Goal: Transaction & Acquisition: Purchase product/service

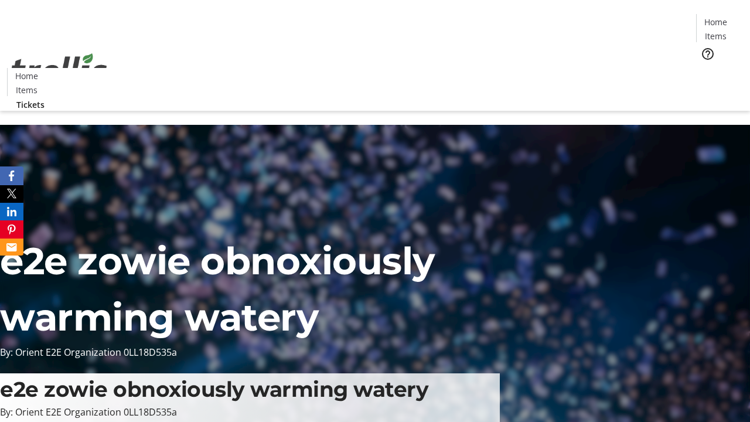
click at [705, 68] on span "Tickets" at bounding box center [719, 74] width 28 height 12
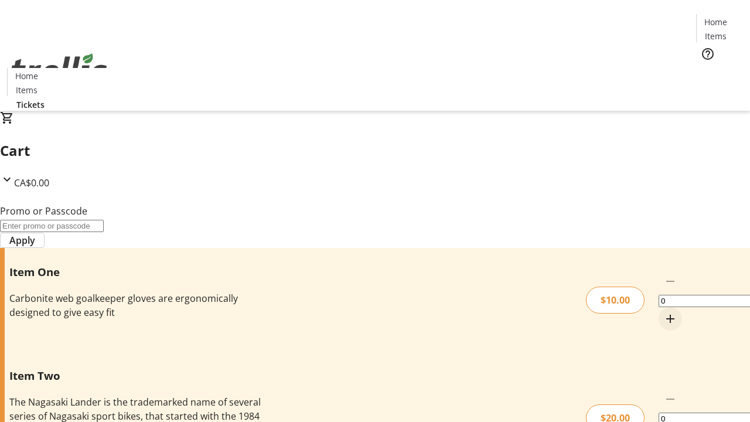
click at [663, 312] on mat-icon "Increment by one" at bounding box center [670, 319] width 14 height 14
type input "1"
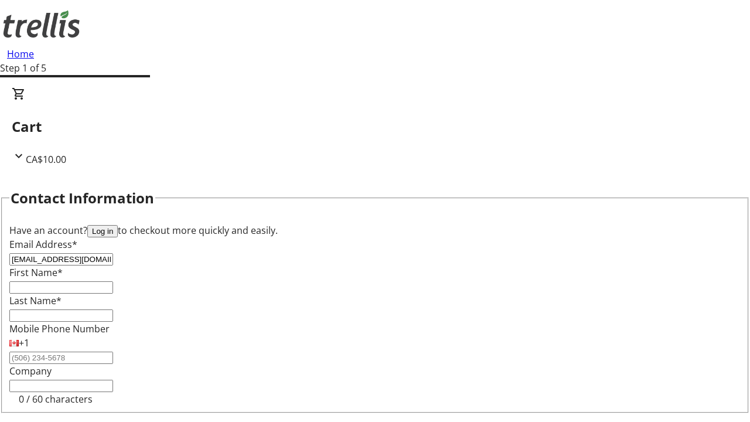
type input "[EMAIL_ADDRESS][DOMAIN_NAME]"
type input "[GEOGRAPHIC_DATA]"
type input "[PERSON_NAME]"
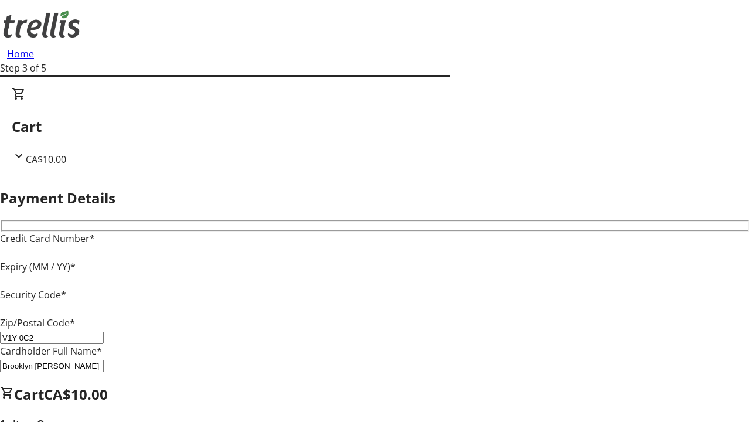
type input "V1Y 0C2"
